Goal: Navigation & Orientation: Find specific page/section

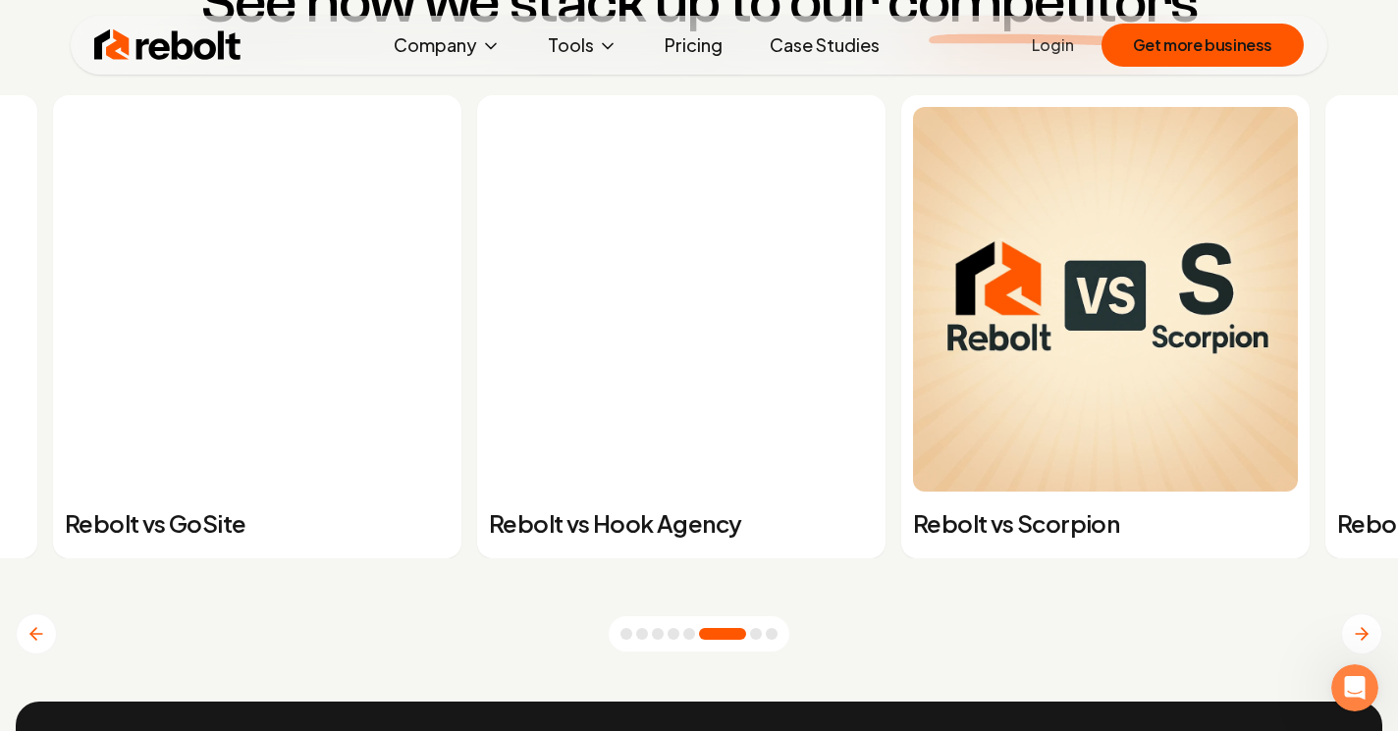
scroll to position [7410, 0]
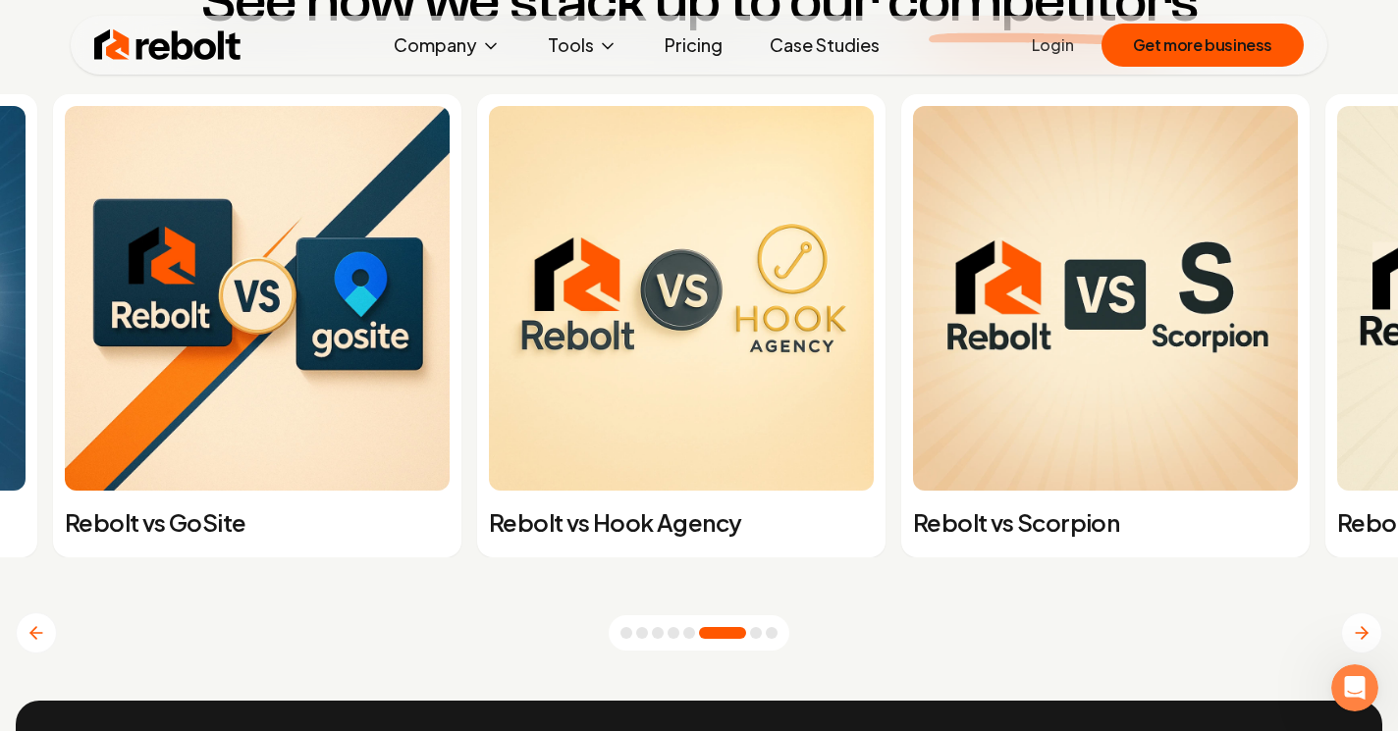
click at [762, 638] on button "Go to slide 7" at bounding box center [756, 633] width 12 height 12
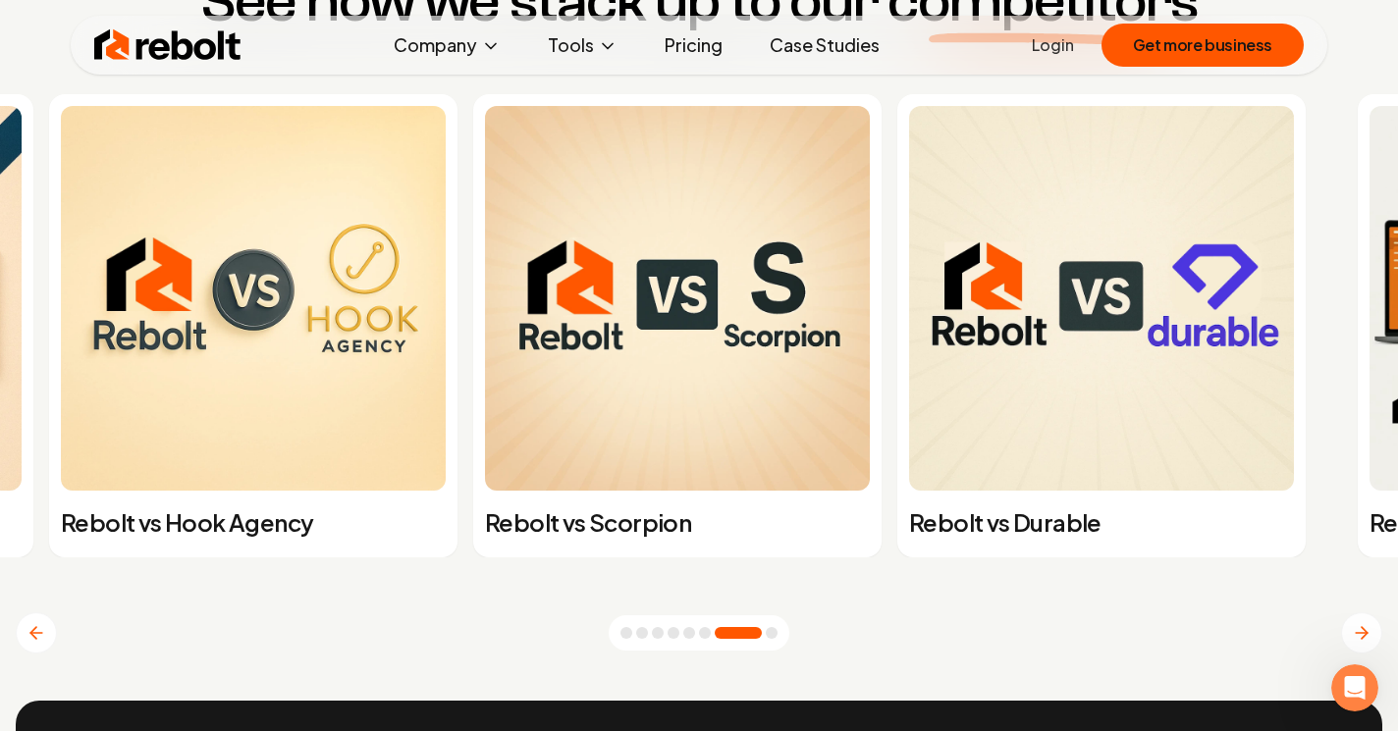
click at [777, 639] on button "Go to slide 8" at bounding box center [772, 633] width 12 height 12
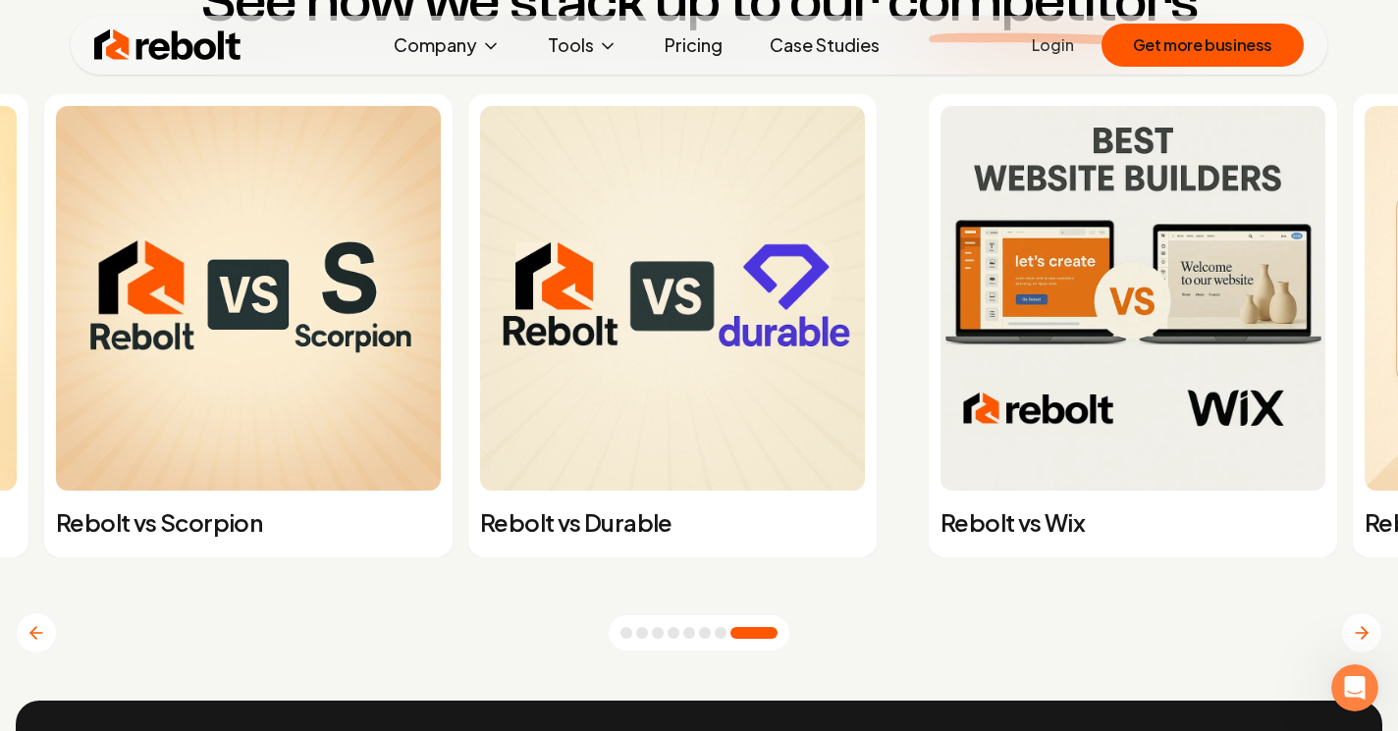
click at [726, 635] on button "Go to slide 7" at bounding box center [721, 633] width 12 height 12
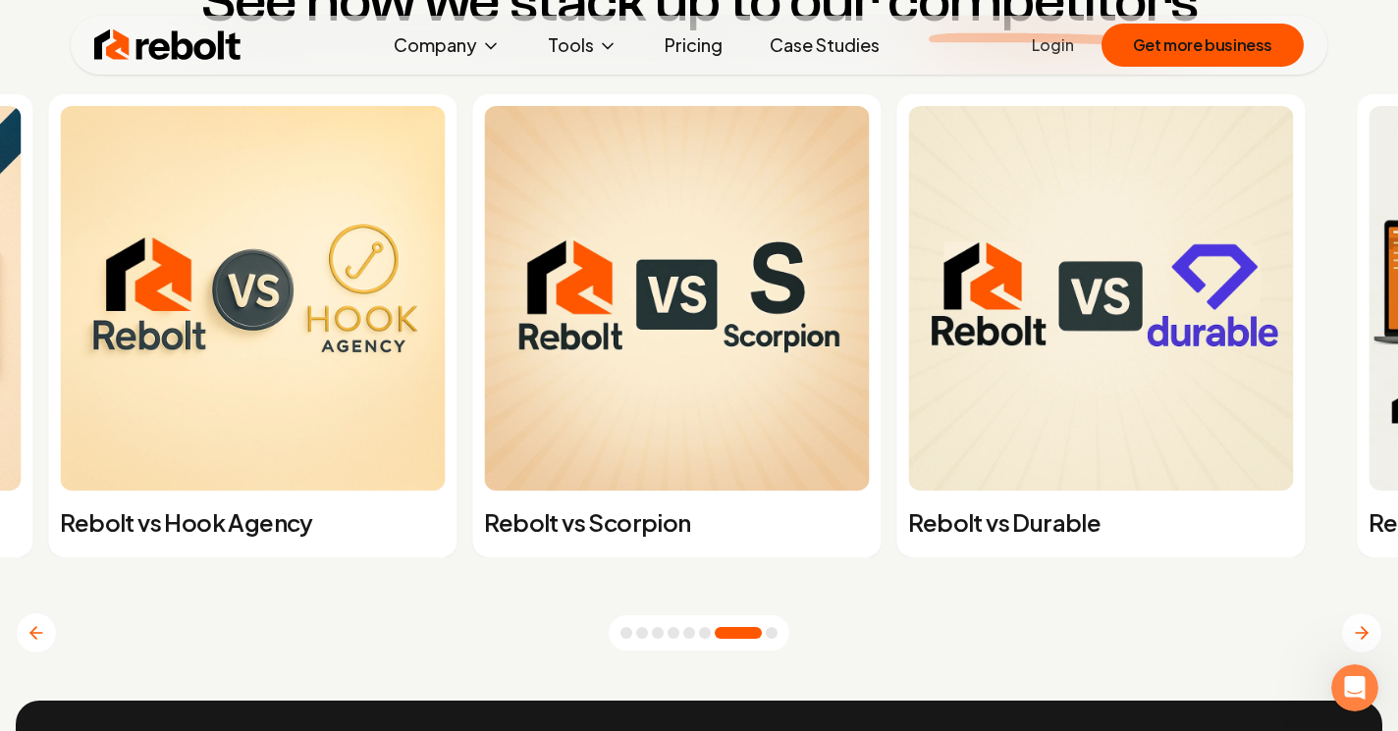
click at [711, 633] on button "Go to slide 6" at bounding box center [705, 633] width 12 height 12
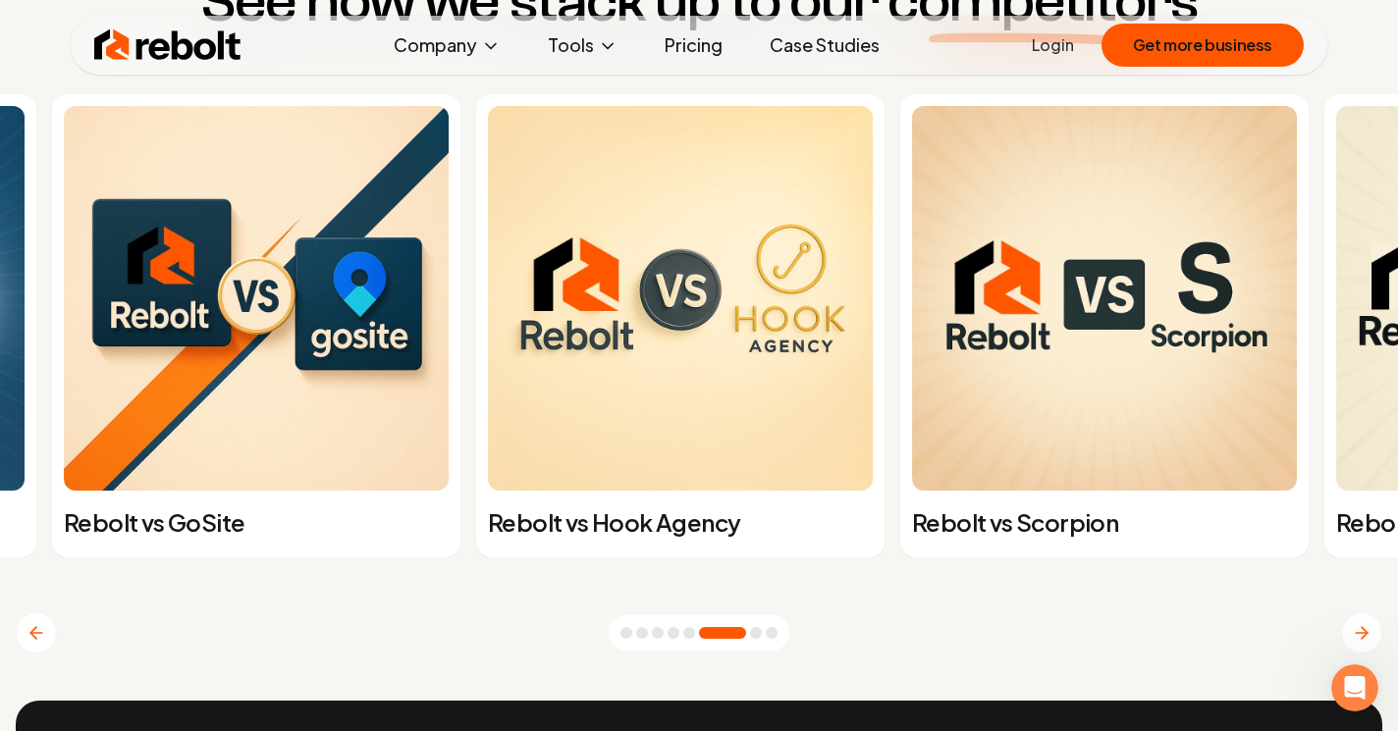
click at [794, 500] on div "Rebolt vs Hook Agency" at bounding box center [680, 325] width 408 height 463
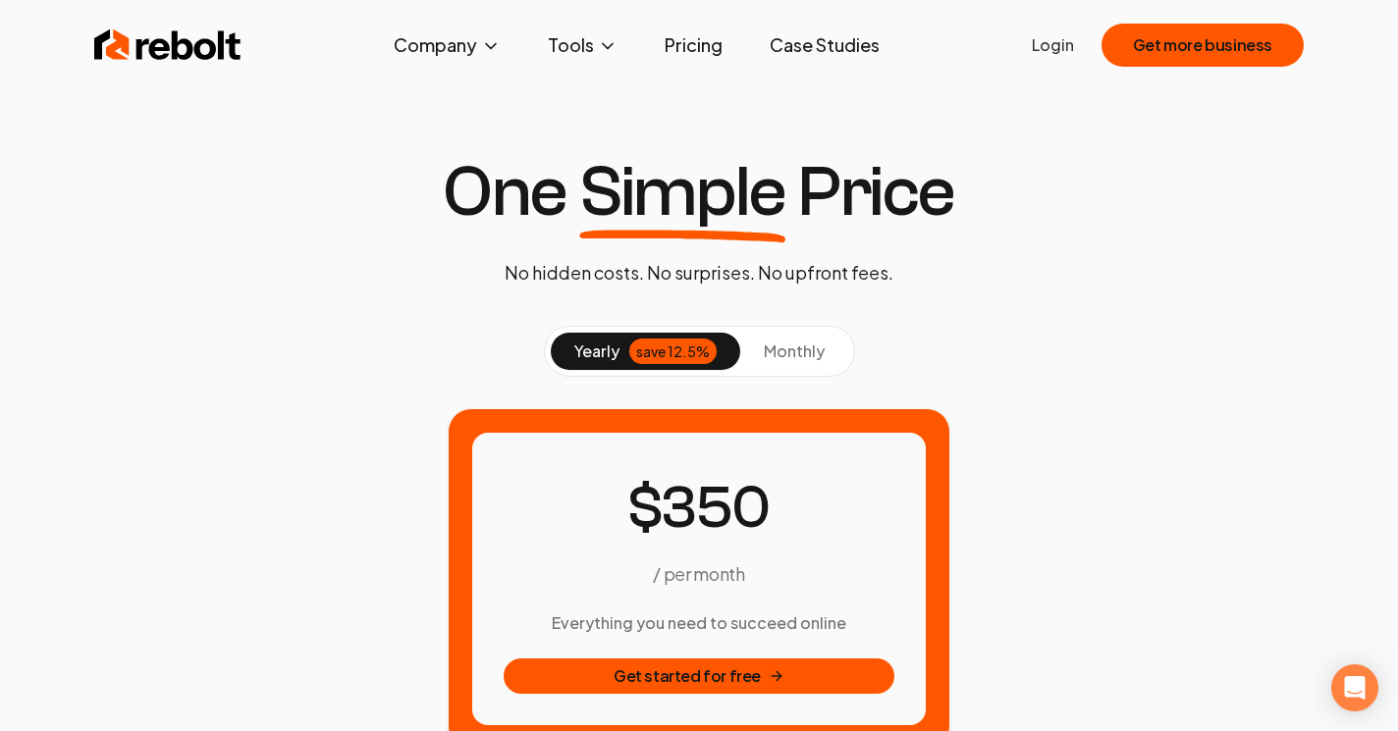
click at [860, 48] on link "Case Studies" at bounding box center [824, 45] width 141 height 39
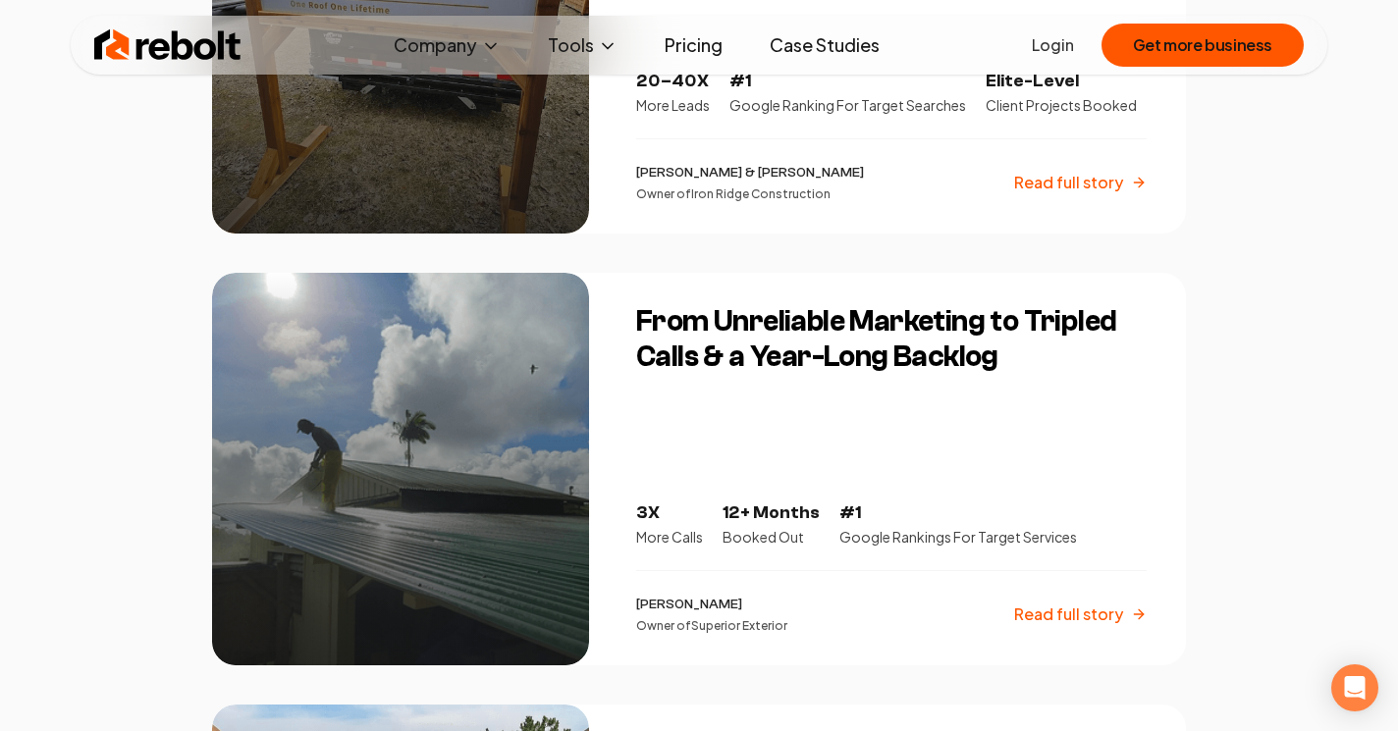
scroll to position [636, 0]
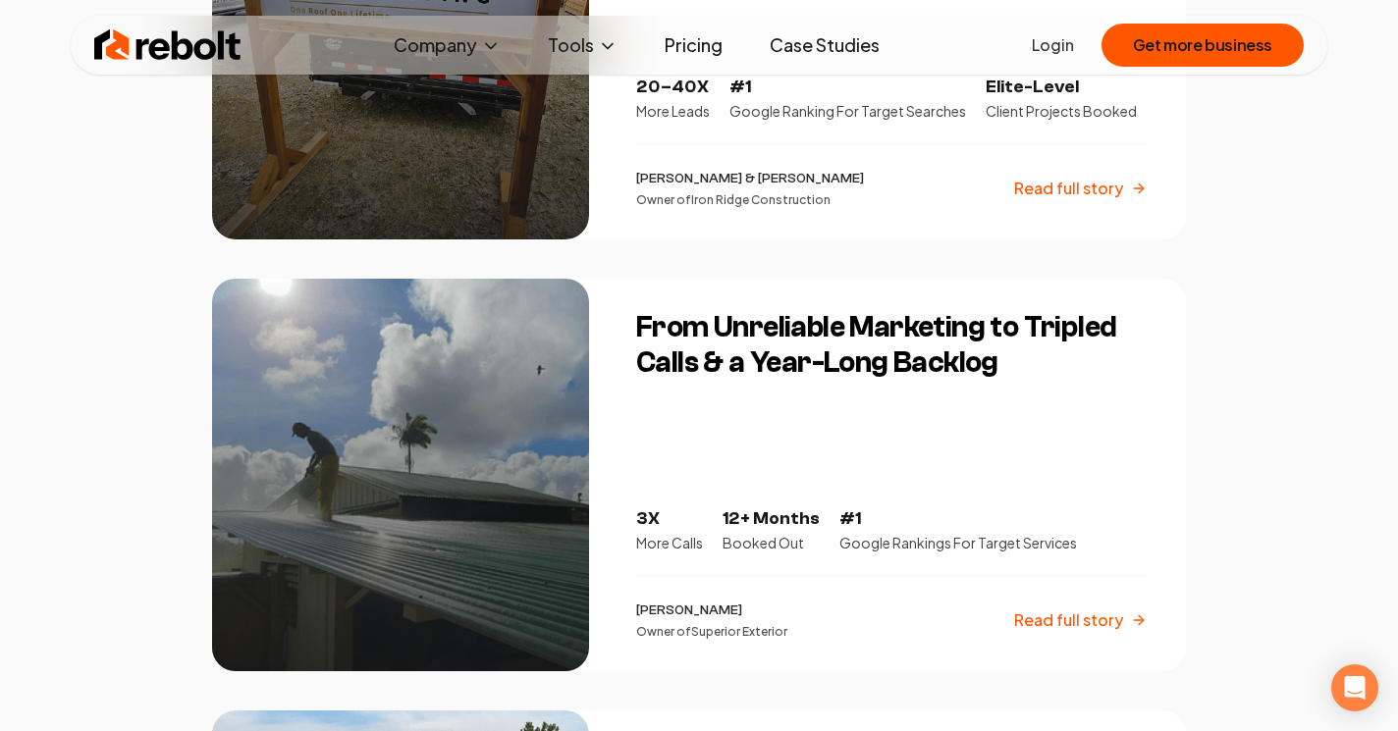
click at [519, 355] on div at bounding box center [400, 475] width 377 height 393
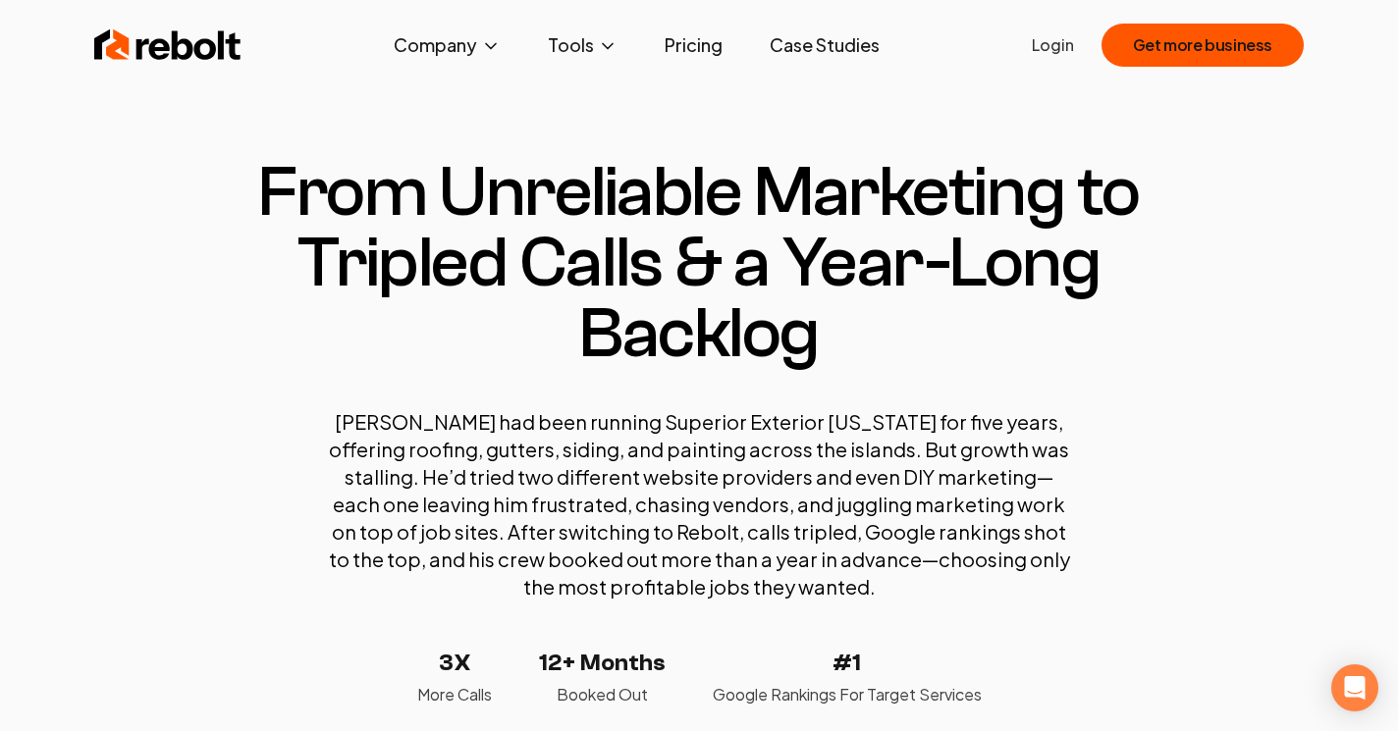
click at [805, 53] on link "Case Studies" at bounding box center [824, 45] width 141 height 39
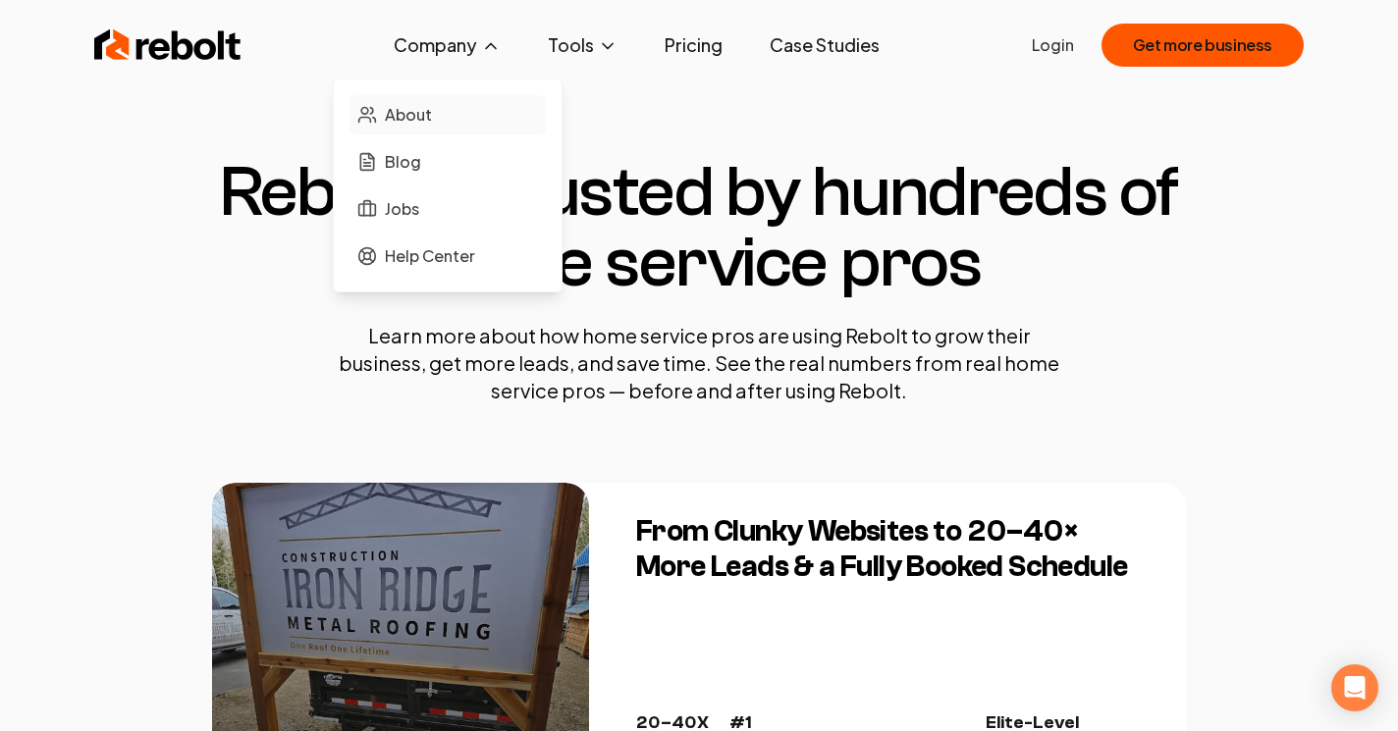
drag, startPoint x: 421, startPoint y: 126, endPoint x: 379, endPoint y: 127, distance: 42.2
drag, startPoint x: 379, startPoint y: 127, endPoint x: 385, endPoint y: 87, distance: 39.7
click at [385, 87] on div "About Blog Jobs Help Center" at bounding box center [448, 186] width 230 height 214
click at [397, 107] on span "About" at bounding box center [408, 115] width 47 height 24
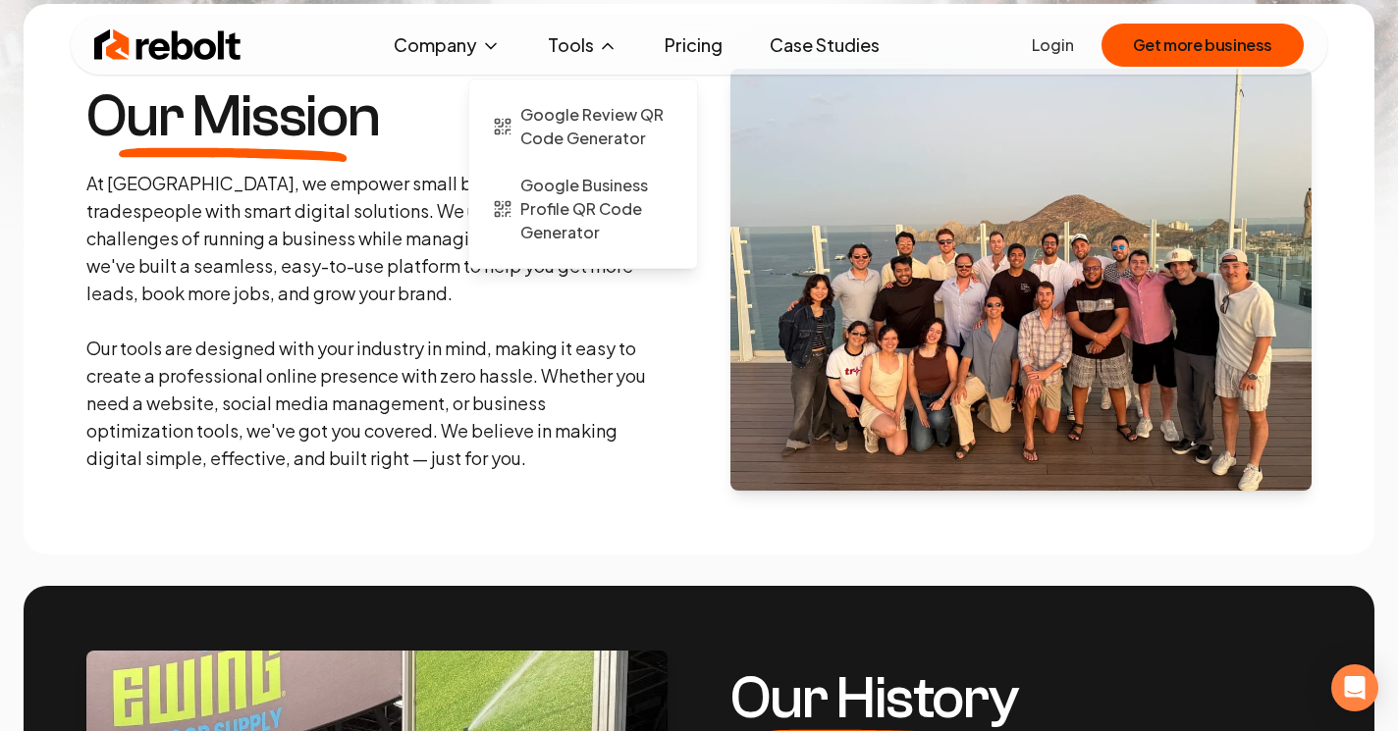
scroll to position [348, 0]
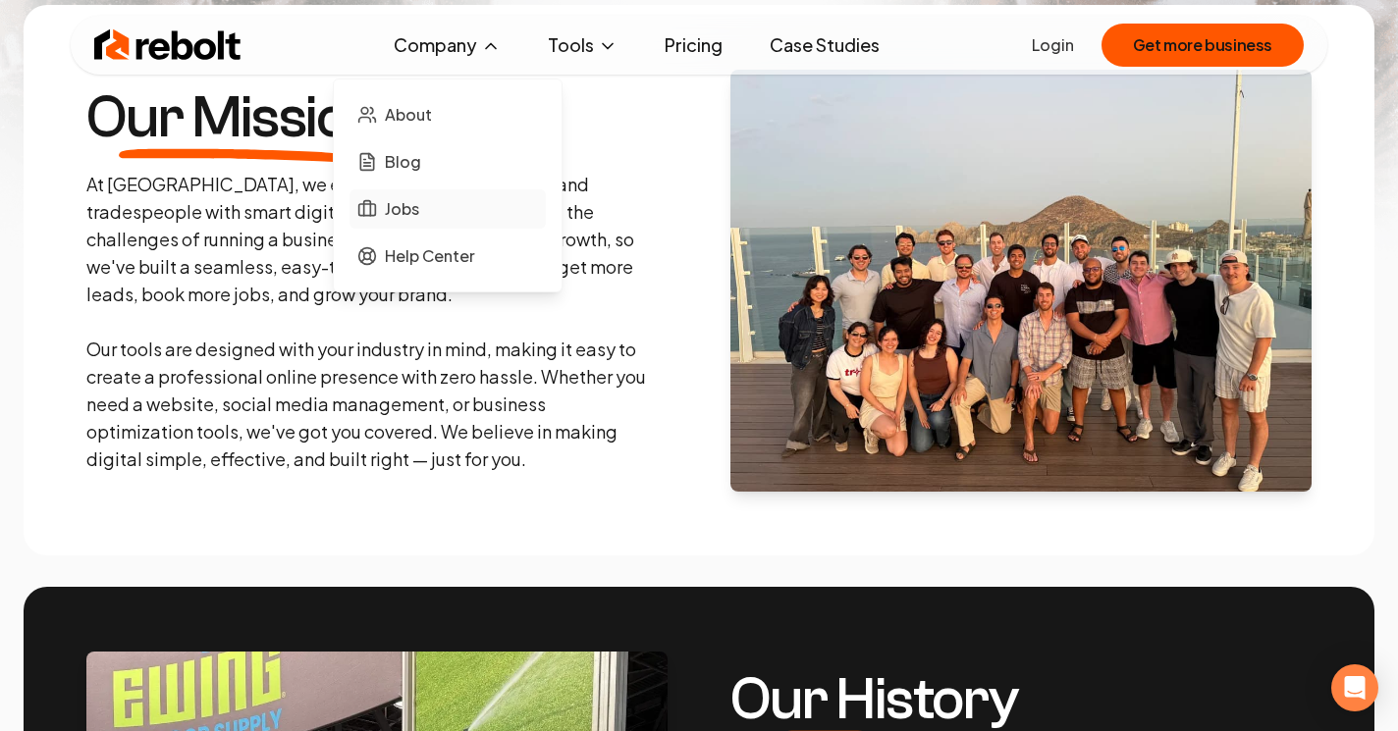
click at [425, 203] on link "Jobs" at bounding box center [447, 208] width 196 height 39
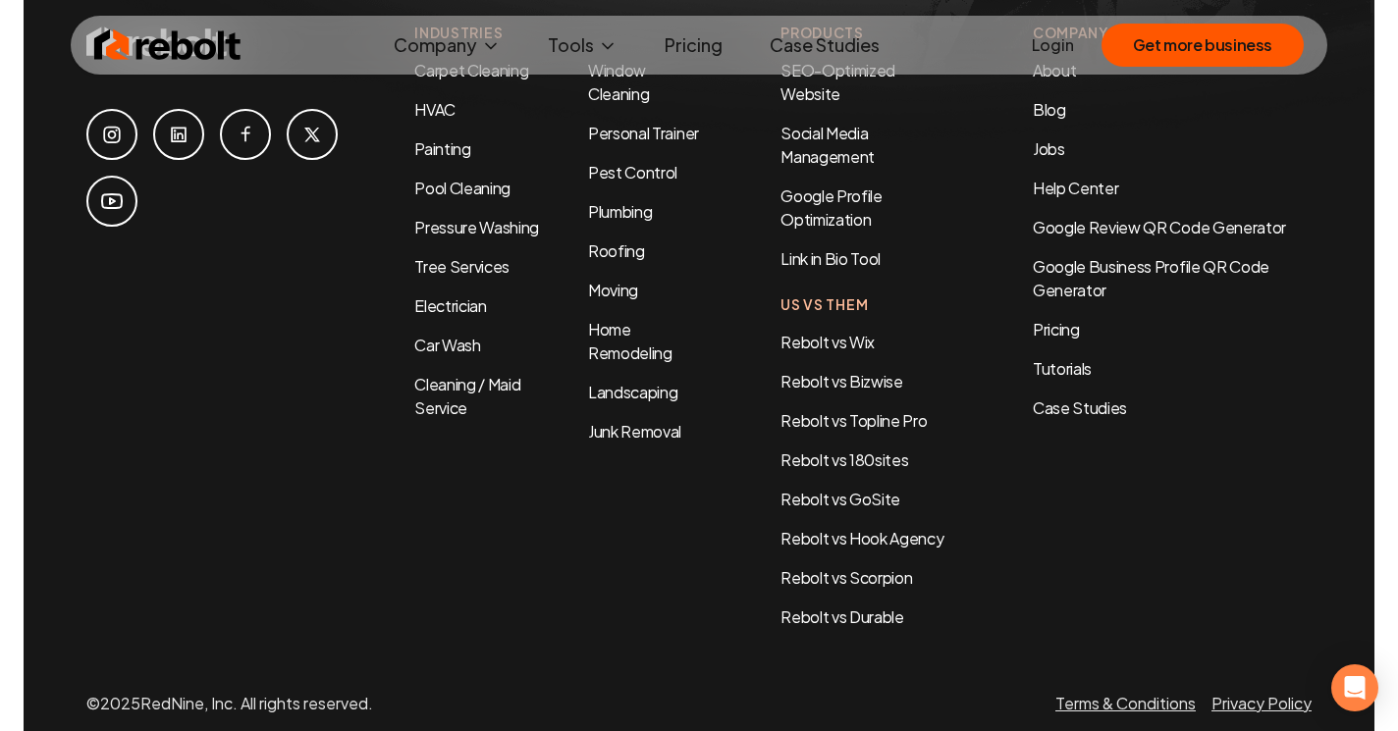
scroll to position [1202, 0]
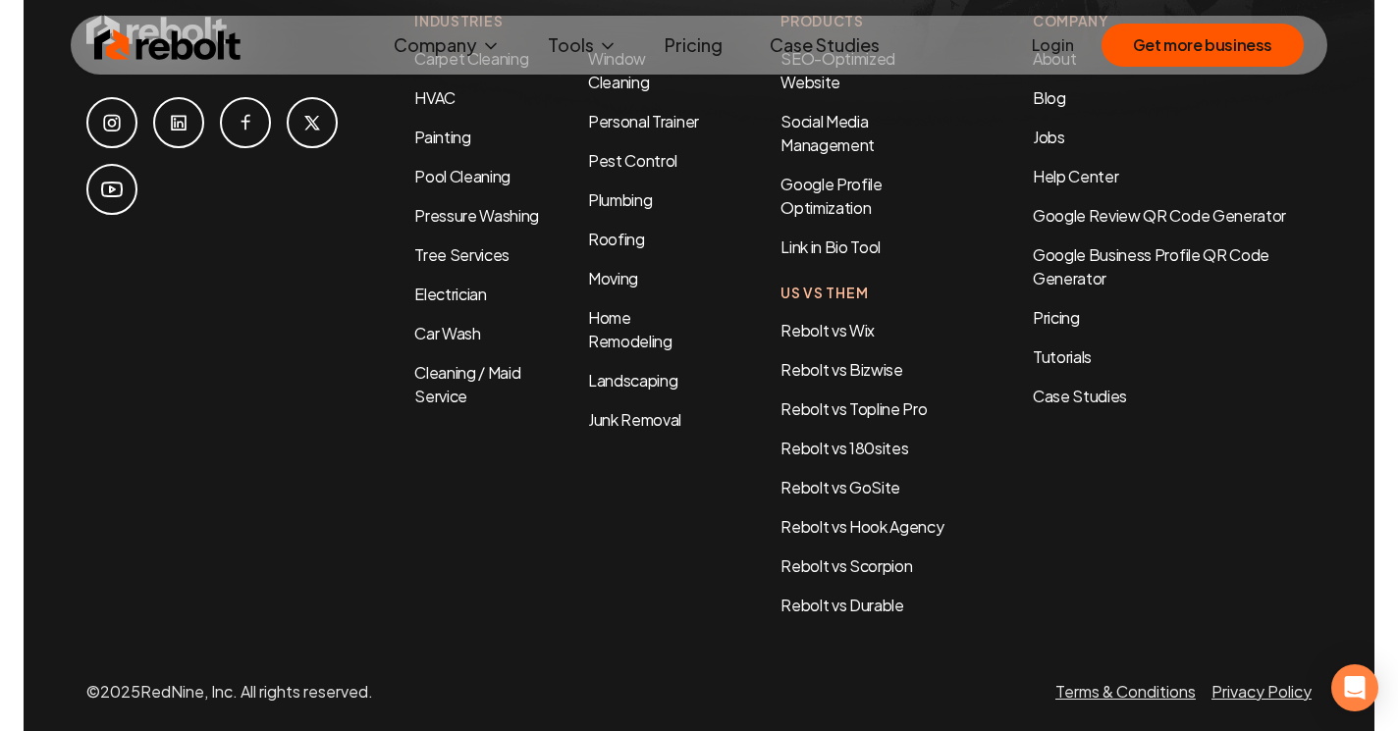
click at [514, 182] on ul "Carpet Cleaning HVAC Painting Pool Cleaning Pressure Washing Tree Services Elec…" at bounding box center [485, 239] width 142 height 385
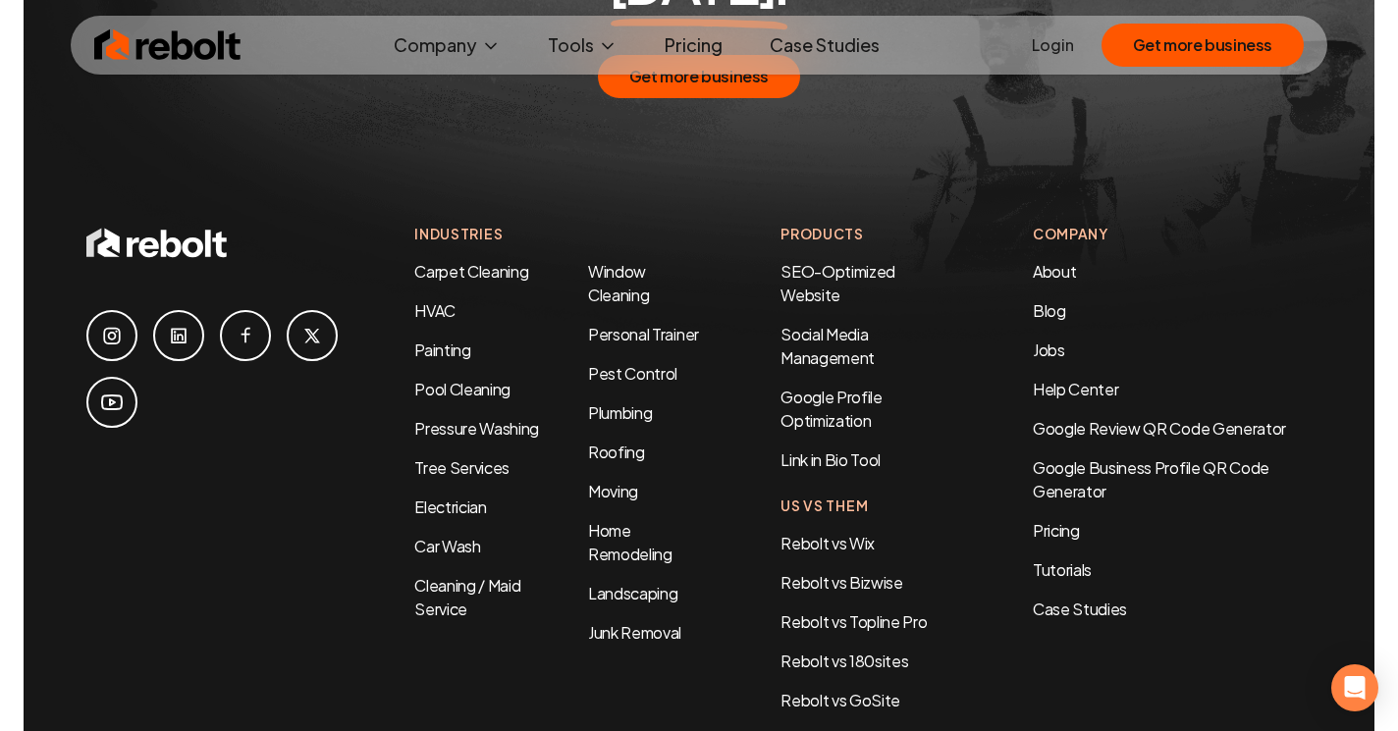
scroll to position [978, 0]
